Goal: Task Accomplishment & Management: Manage account settings

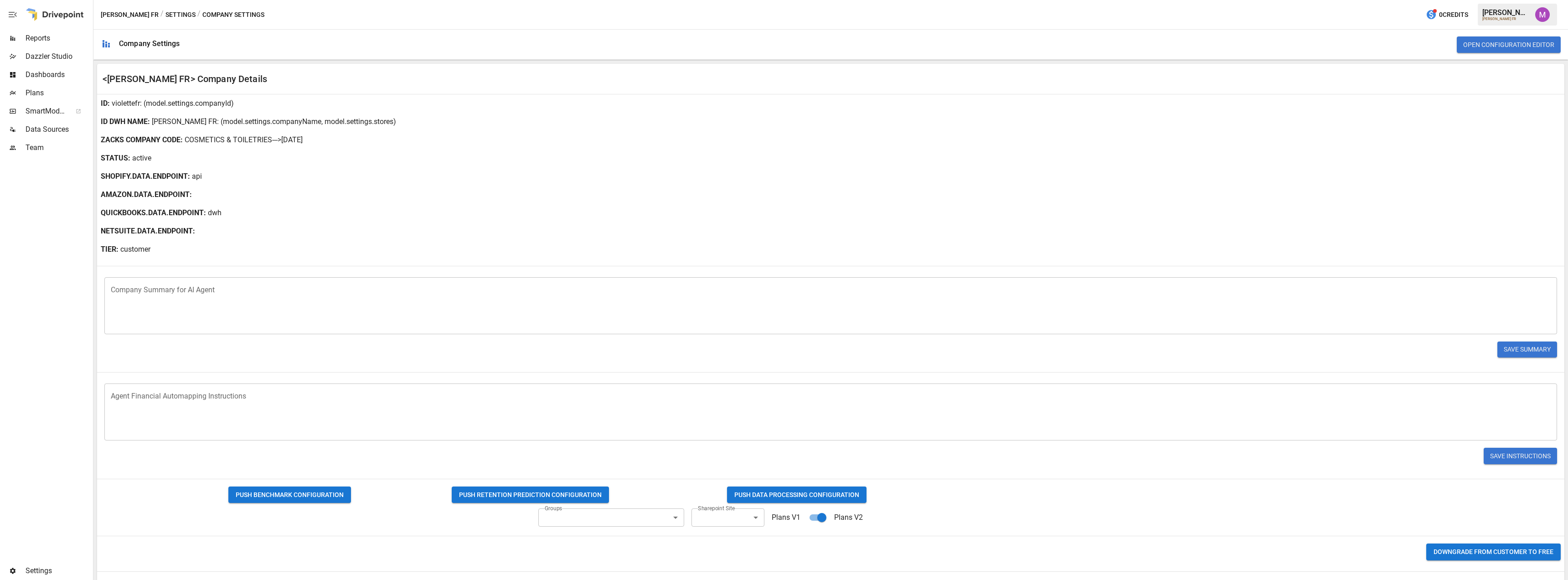
scroll to position [152, 0]
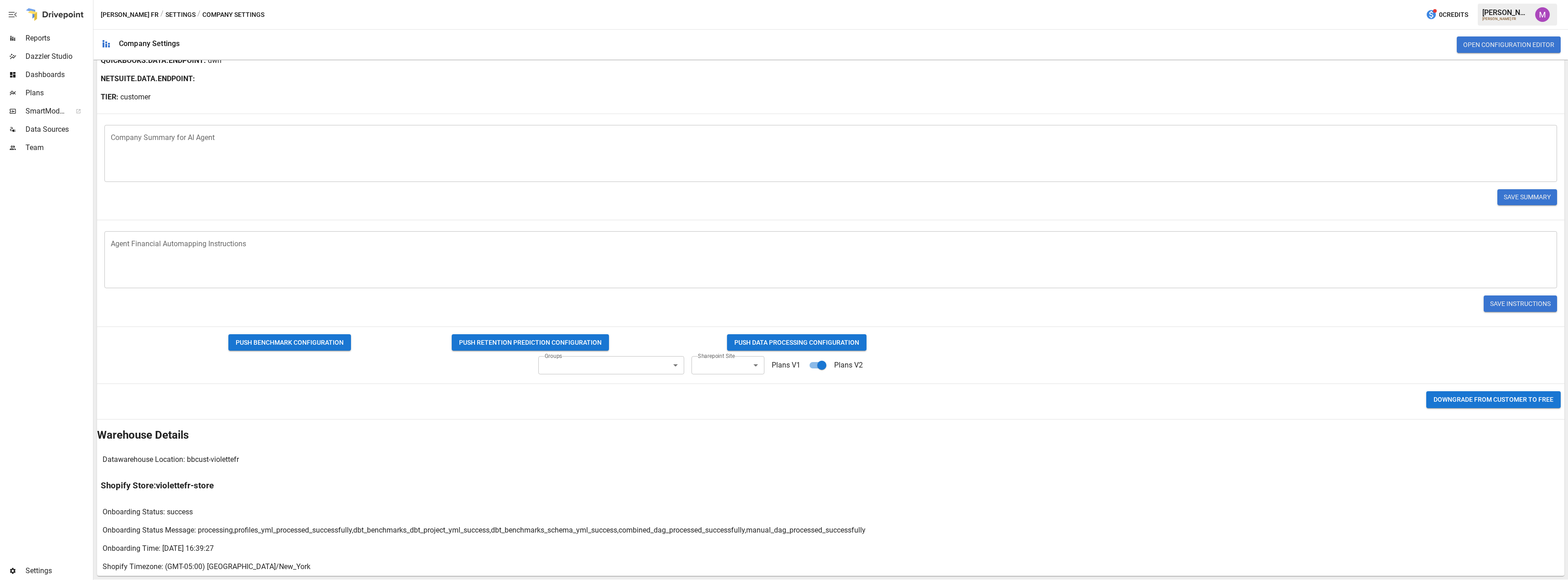
click at [717, 0] on body "Reports Dazzler Studio Dashboards Plans SmartModel ™ Data Sources Team Settings…" at bounding box center [784, 0] width 1568 height 0
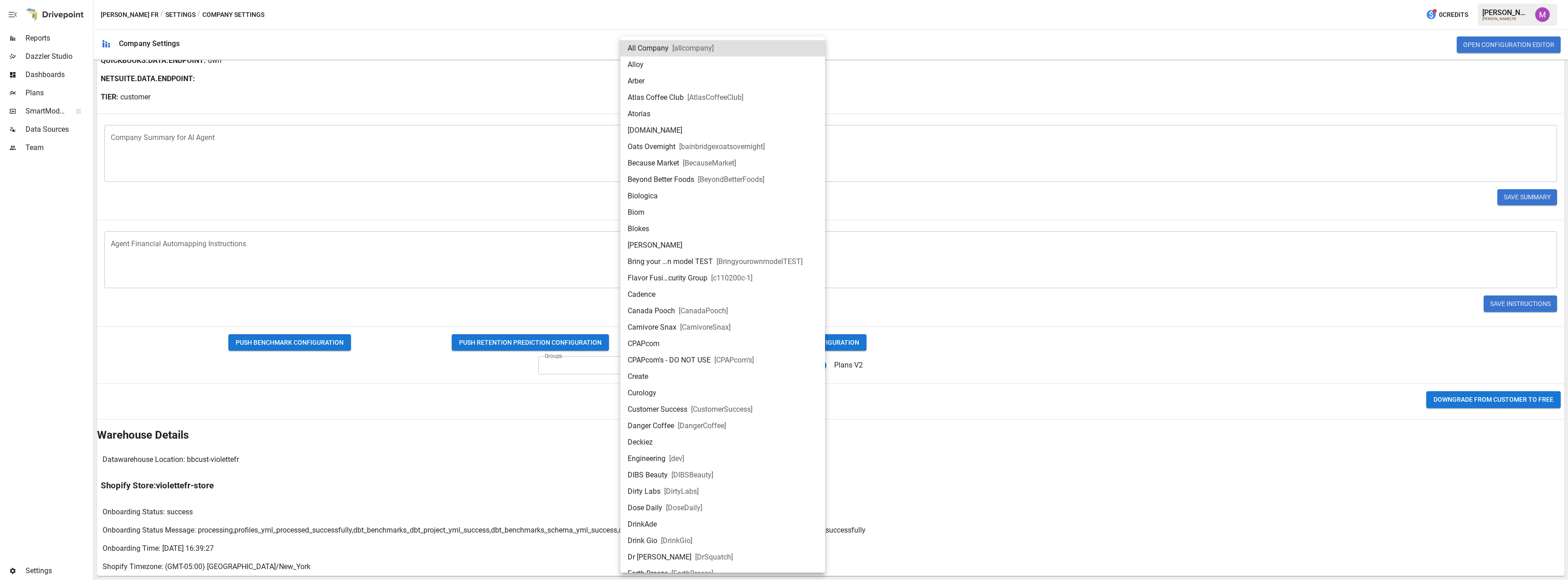
scroll to position [1637, 0]
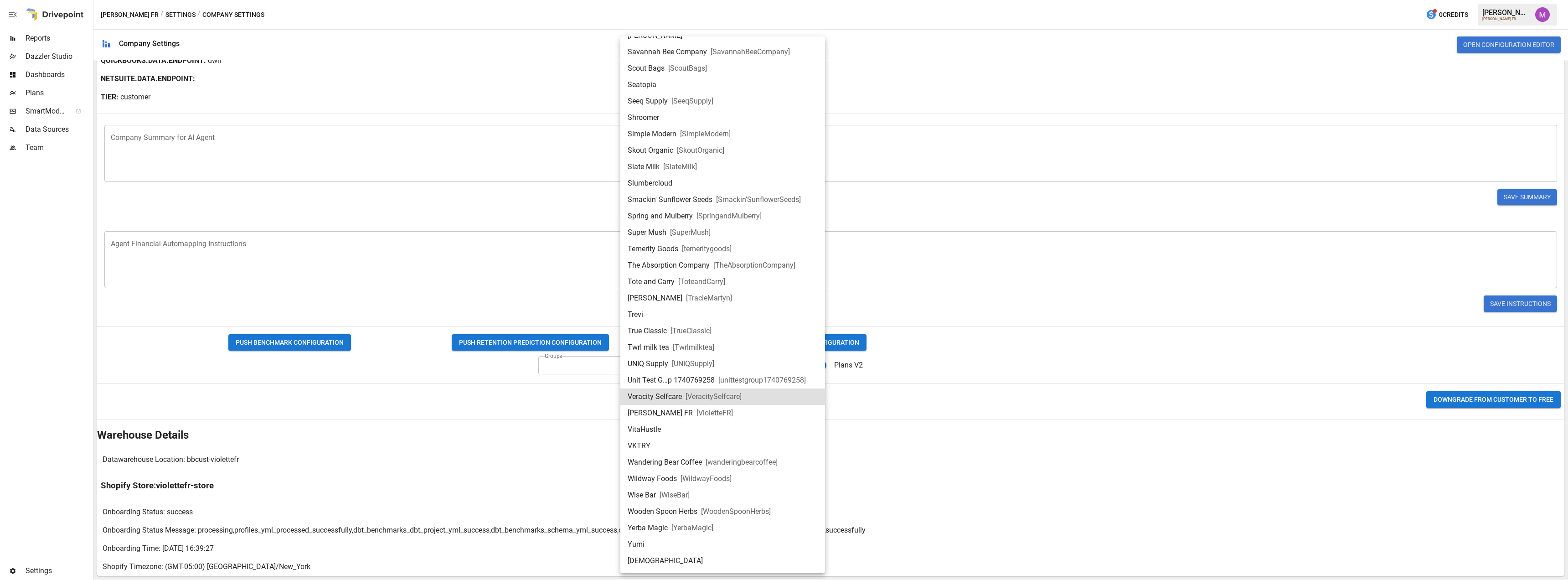
click at [700, 406] on li "[PERSON_NAME] FR [ VioletteFR ]" at bounding box center [722, 413] width 205 height 16
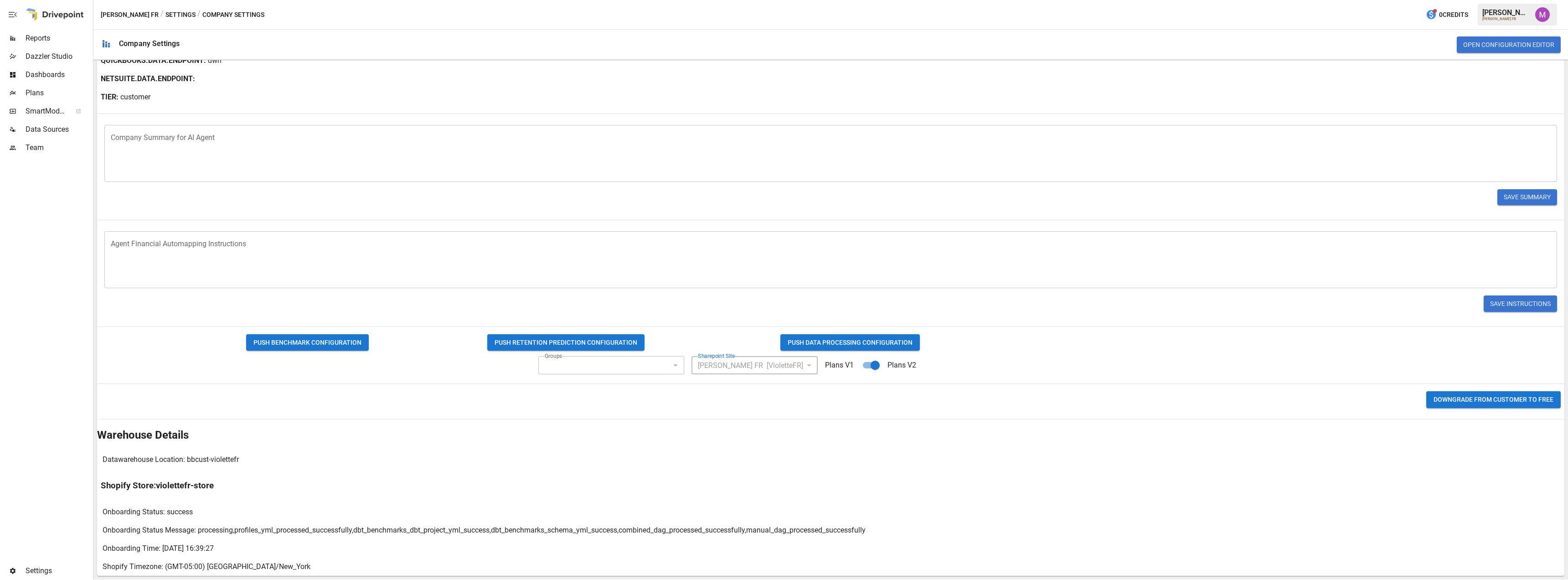
type input "**********"
click at [34, 108] on span "SmartModel ™" at bounding box center [46, 111] width 40 height 11
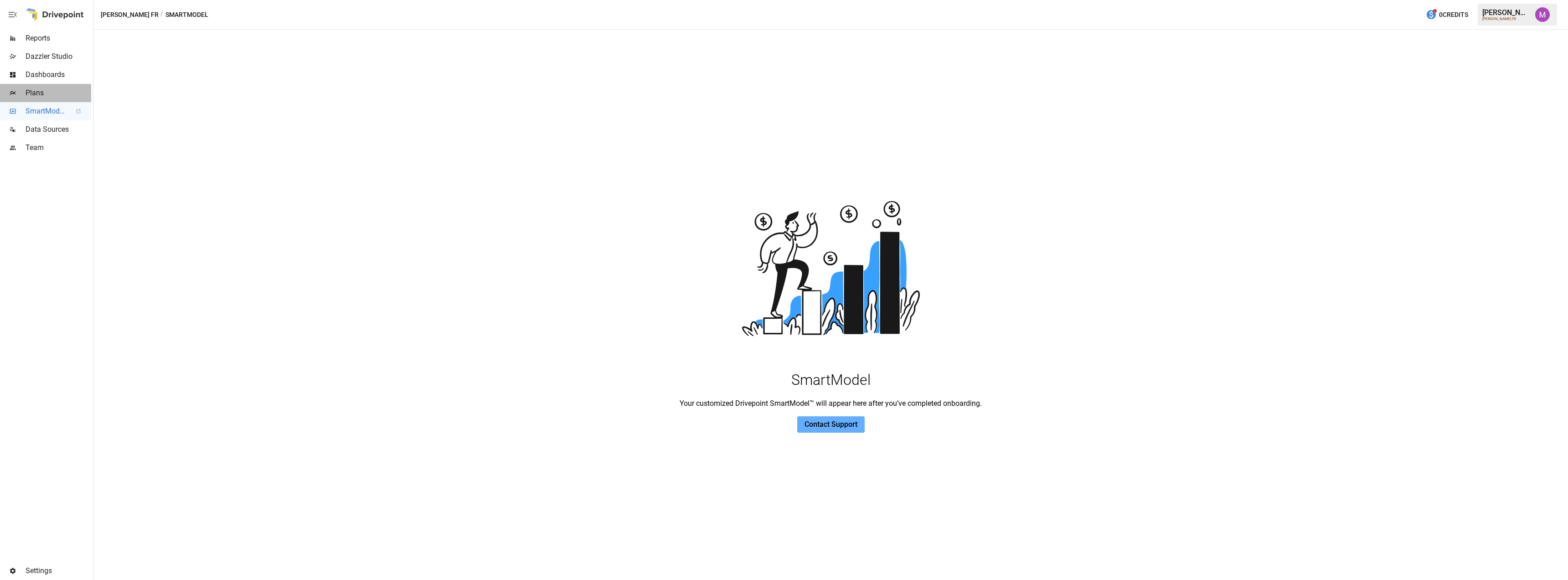
click at [39, 94] on span "Plans" at bounding box center [59, 92] width 66 height 11
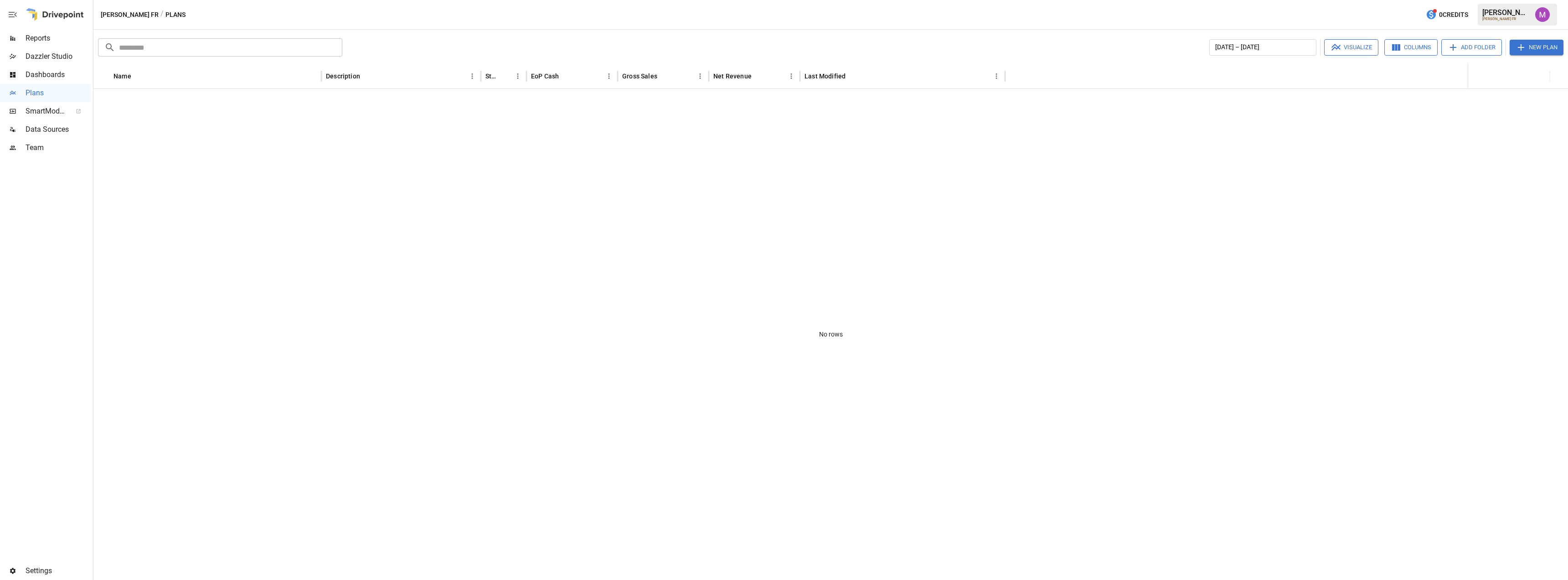
click at [39, 569] on span "Settings" at bounding box center [59, 570] width 66 height 11
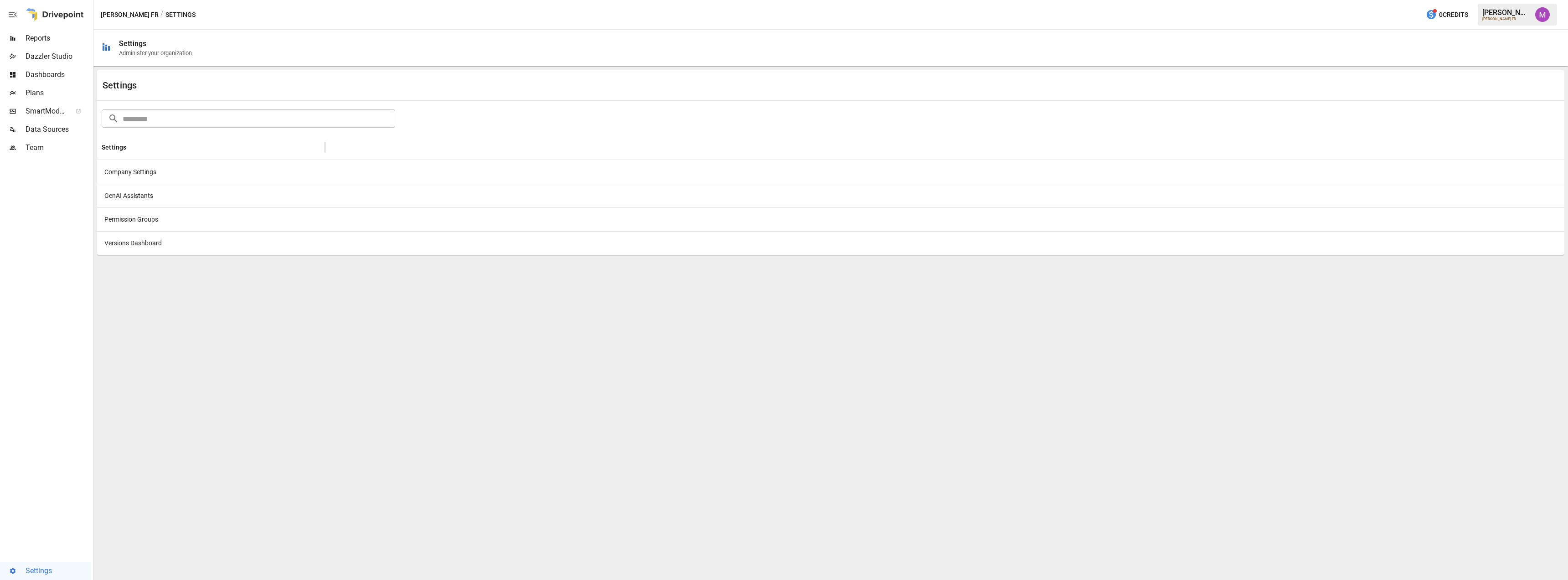
click at [148, 169] on div "Company Settings" at bounding box center [211, 172] width 228 height 24
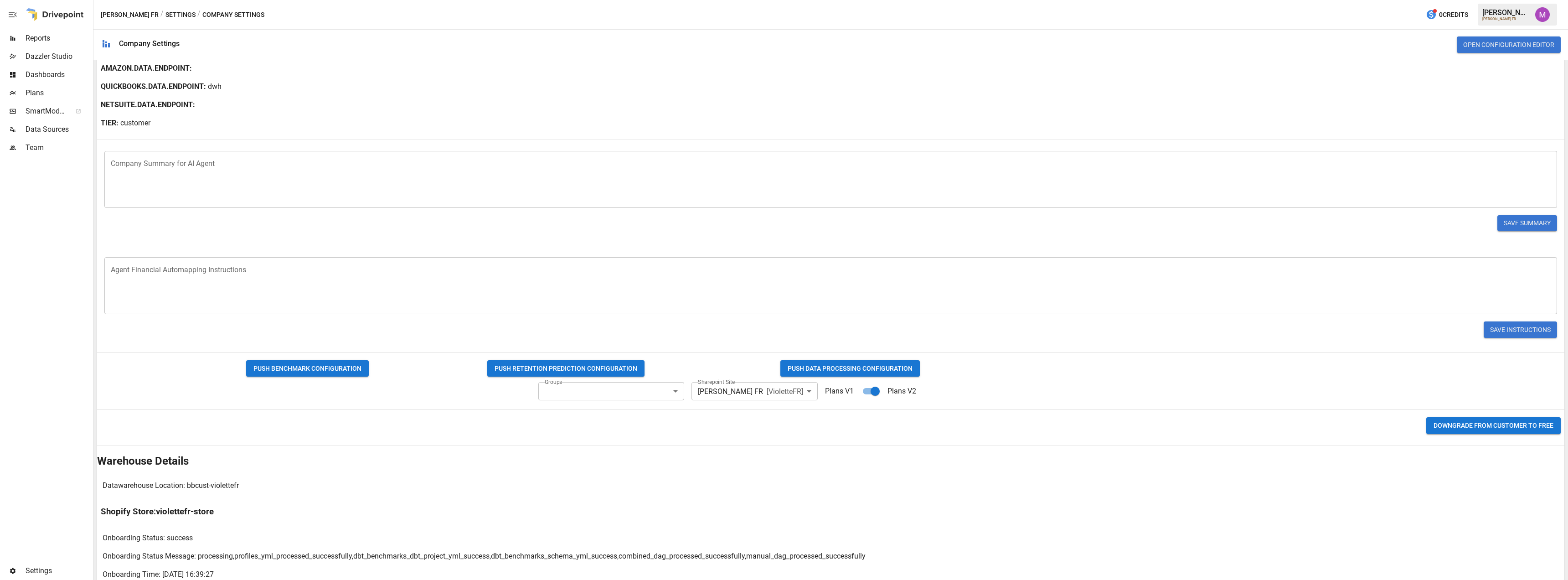
scroll to position [152, 0]
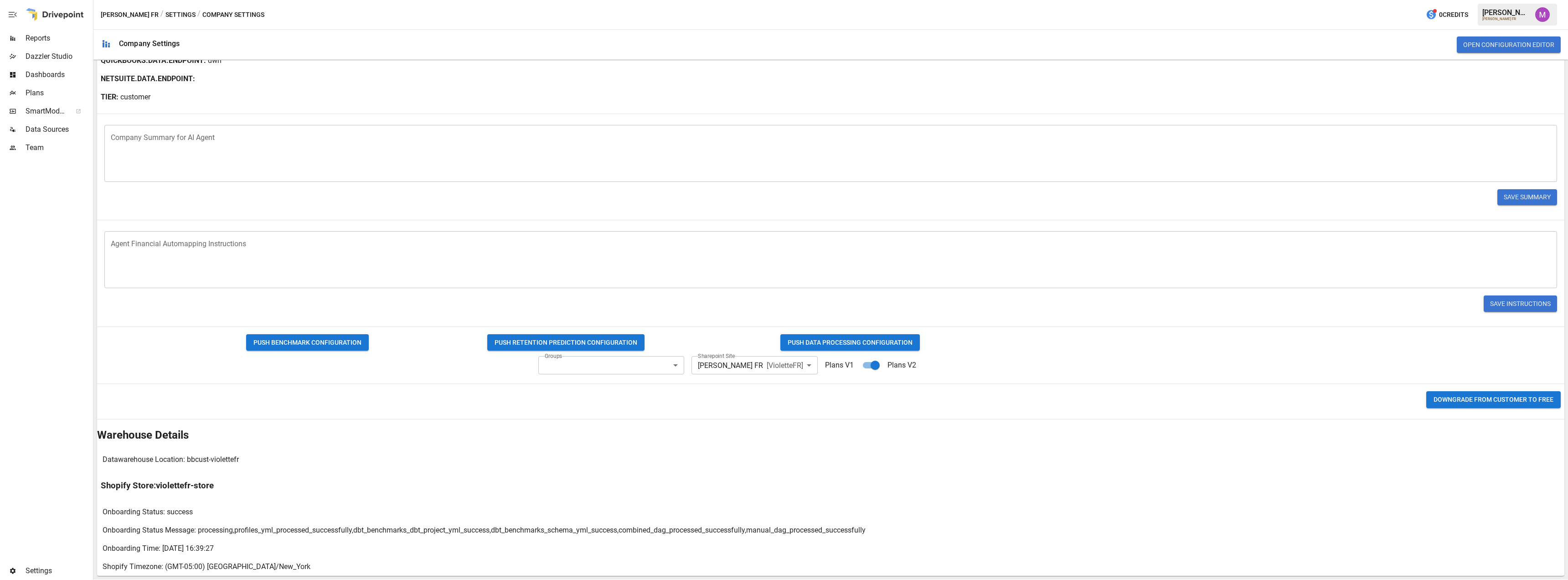
click at [46, 87] on div "Plans" at bounding box center [45, 92] width 91 height 18
